Goal: Find specific page/section: Find specific page/section

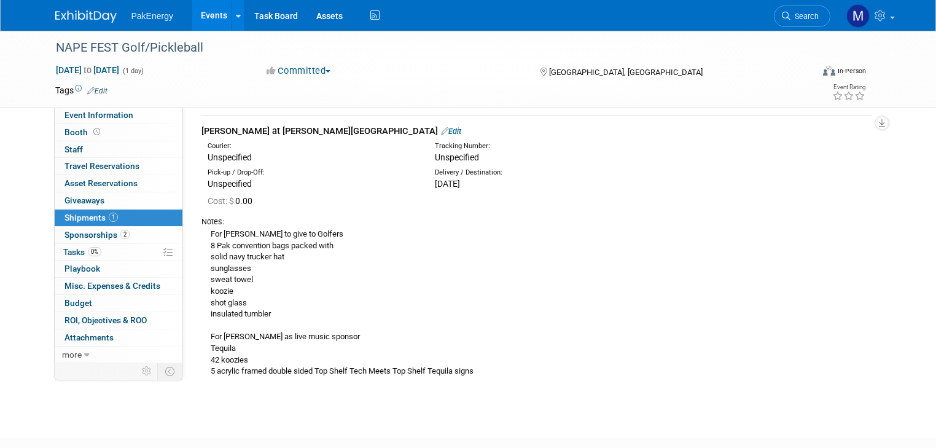
scroll to position [43, 0]
drag, startPoint x: 200, startPoint y: 230, endPoint x: 535, endPoint y: 386, distance: 369.9
click at [535, 386] on td "[PERSON_NAME] at [PERSON_NAME][GEOGRAPHIC_DATA] Edit Courier: Unspecified Track…" at bounding box center [537, 251] width 671 height 274
copy div "For [PERSON_NAME] to give to Golfers 8 Pak convention bags packed with solid na…"
click at [390, 257] on div "For [PERSON_NAME] to give to Golfers 8 Pak convention bags packed with solid na…" at bounding box center [537, 301] width 671 height 150
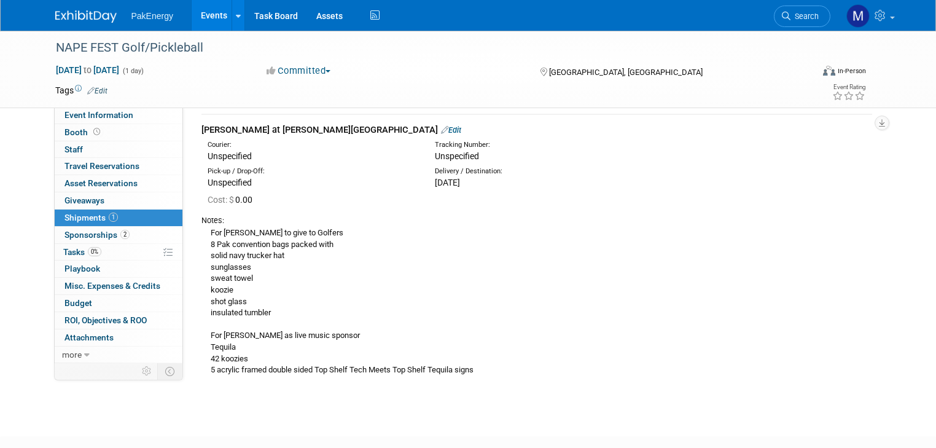
scroll to position [0, 0]
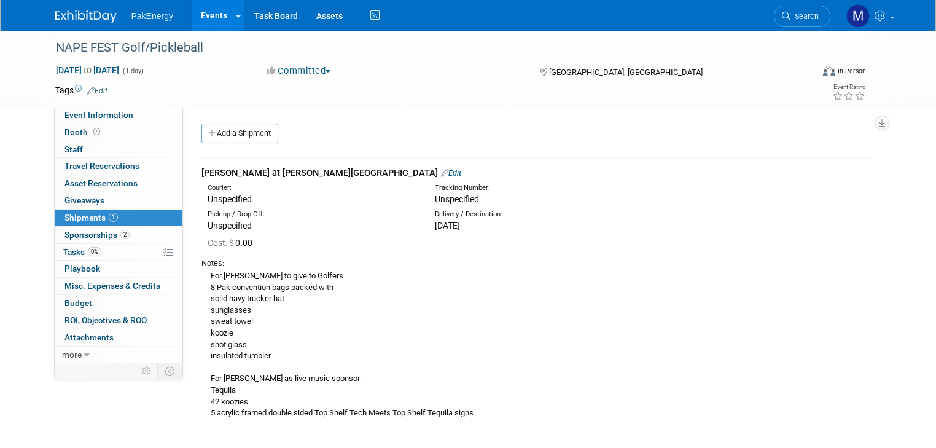
click at [202, 15] on link "Events" at bounding box center [214, 15] width 45 height 31
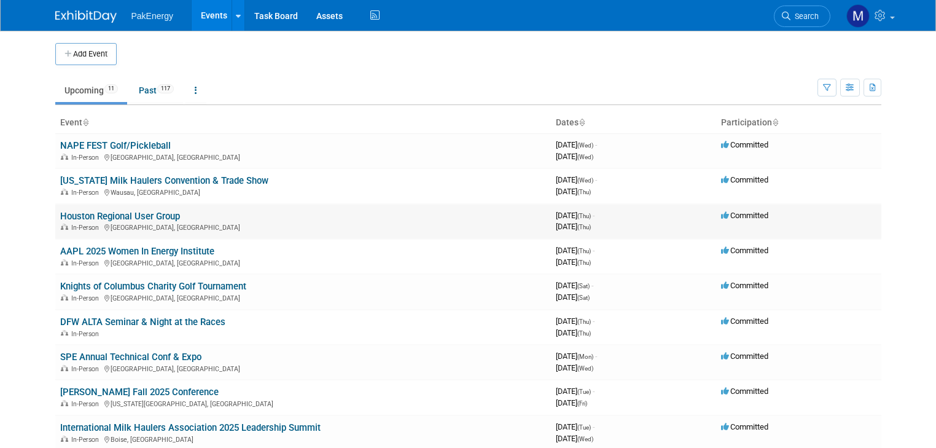
click at [93, 213] on link "Houston Regional User Group" at bounding box center [120, 216] width 120 height 11
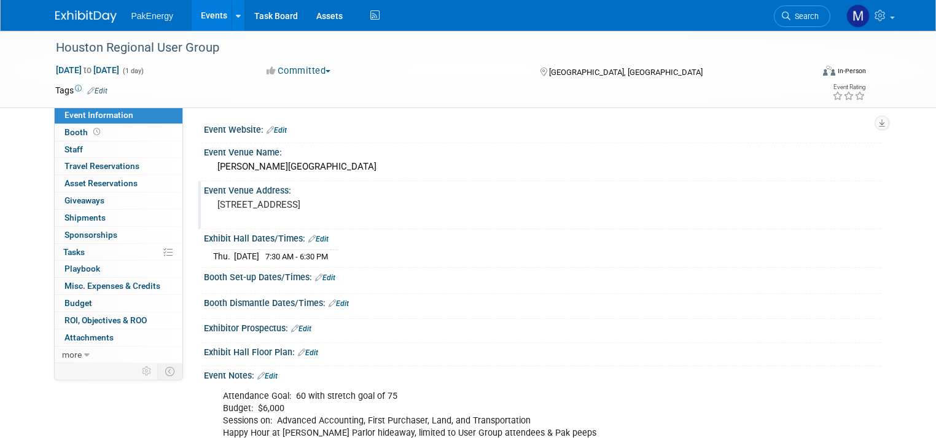
drag, startPoint x: 206, startPoint y: 202, endPoint x: 377, endPoint y: 197, distance: 170.2
click at [377, 199] on pre "400 Dallas St, Houston, TX 77002" at bounding box center [345, 204] width 256 height 11
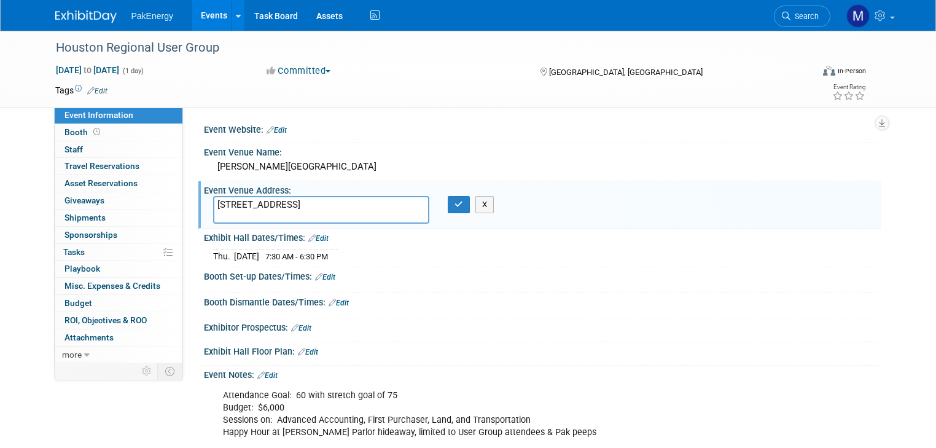
drag, startPoint x: 350, startPoint y: 206, endPoint x: 199, endPoint y: 206, distance: 150.5
click at [204, 206] on div "400 Dallas St, Houston, TX 77002" at bounding box center [321, 210] width 235 height 28
click at [455, 206] on icon "button" at bounding box center [459, 204] width 9 height 8
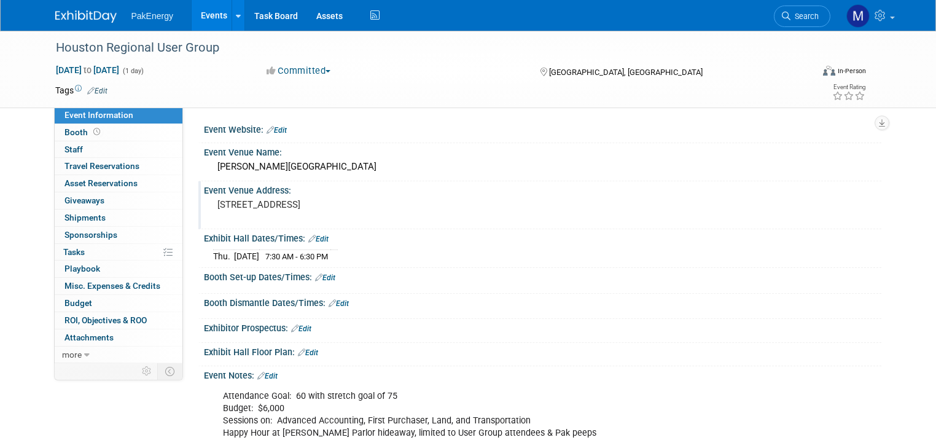
click at [204, 10] on link "Events" at bounding box center [214, 15] width 45 height 31
